Goal: Navigation & Orientation: Find specific page/section

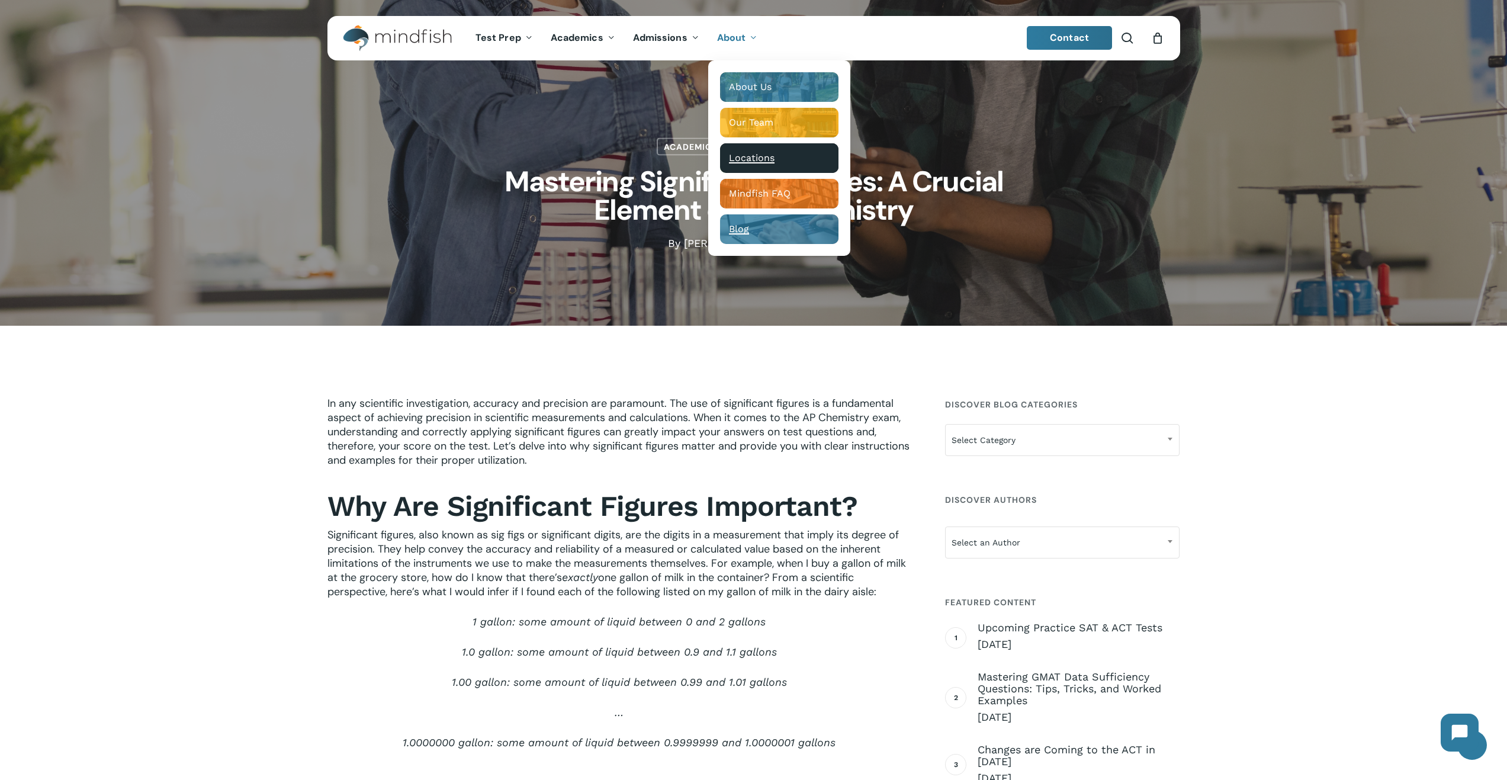
click at [759, 158] on span "Locations" at bounding box center [752, 157] width 46 height 11
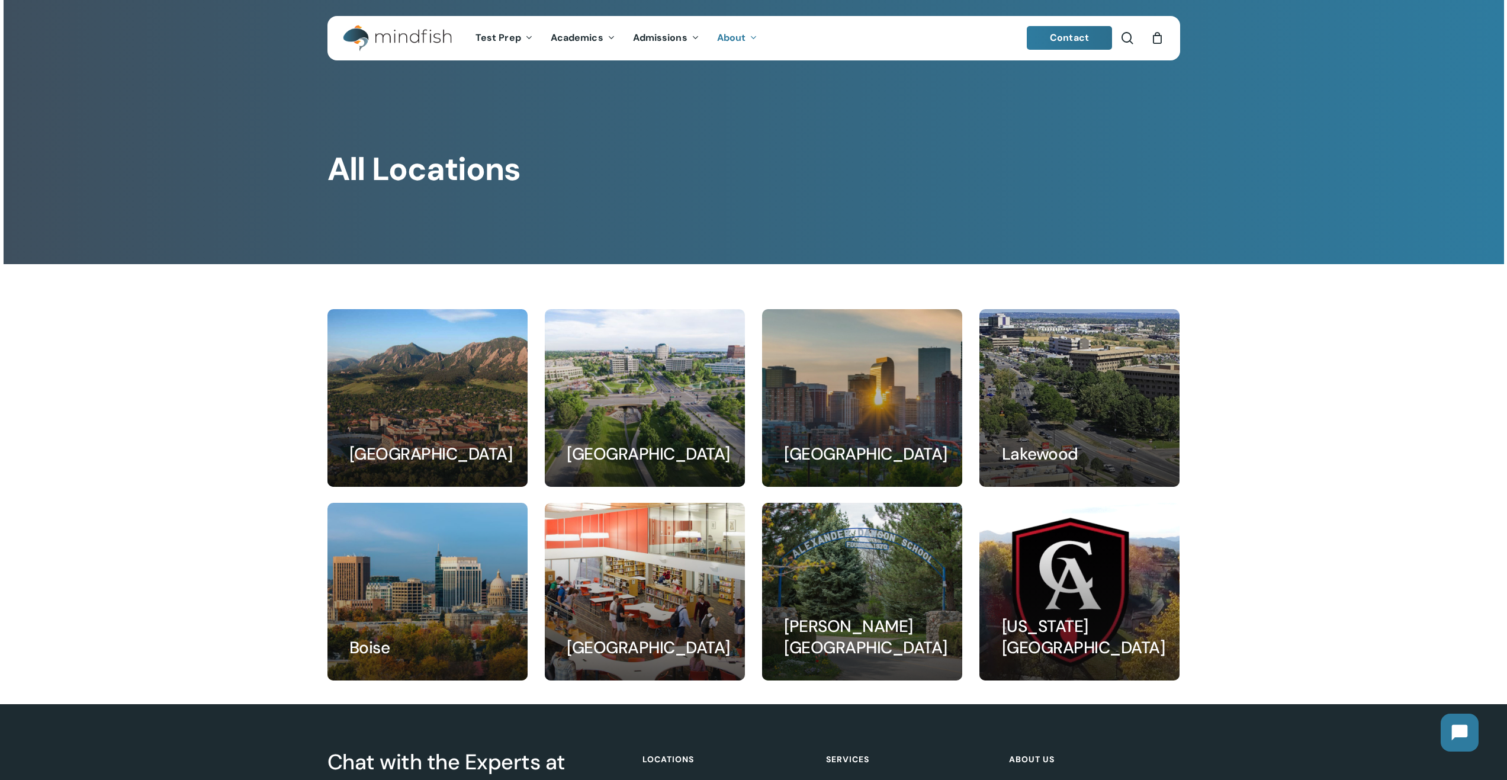
click at [423, 37] on img "Main Menu" at bounding box center [391, 38] width 97 height 27
